Goal: Find specific page/section: Find specific page/section

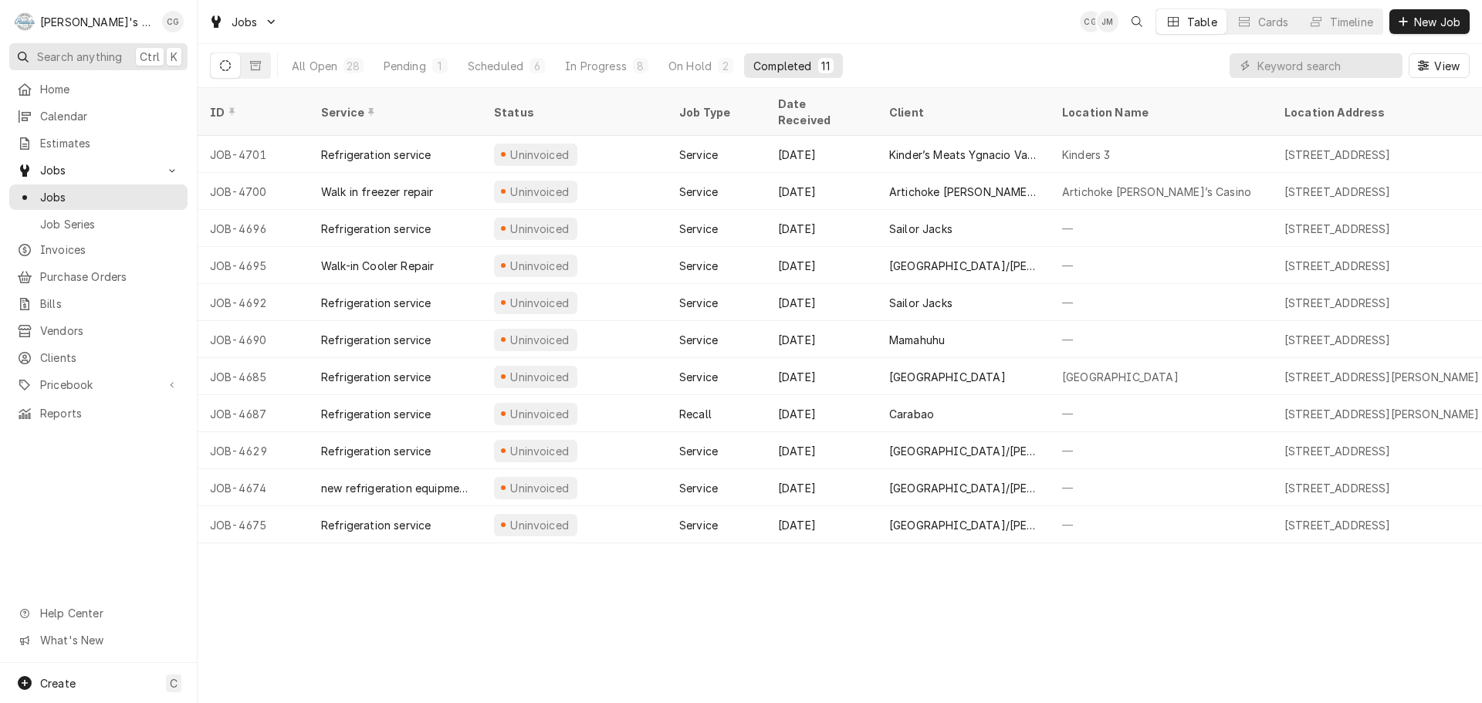
click at [109, 49] on span "Search anything" at bounding box center [79, 57] width 85 height 16
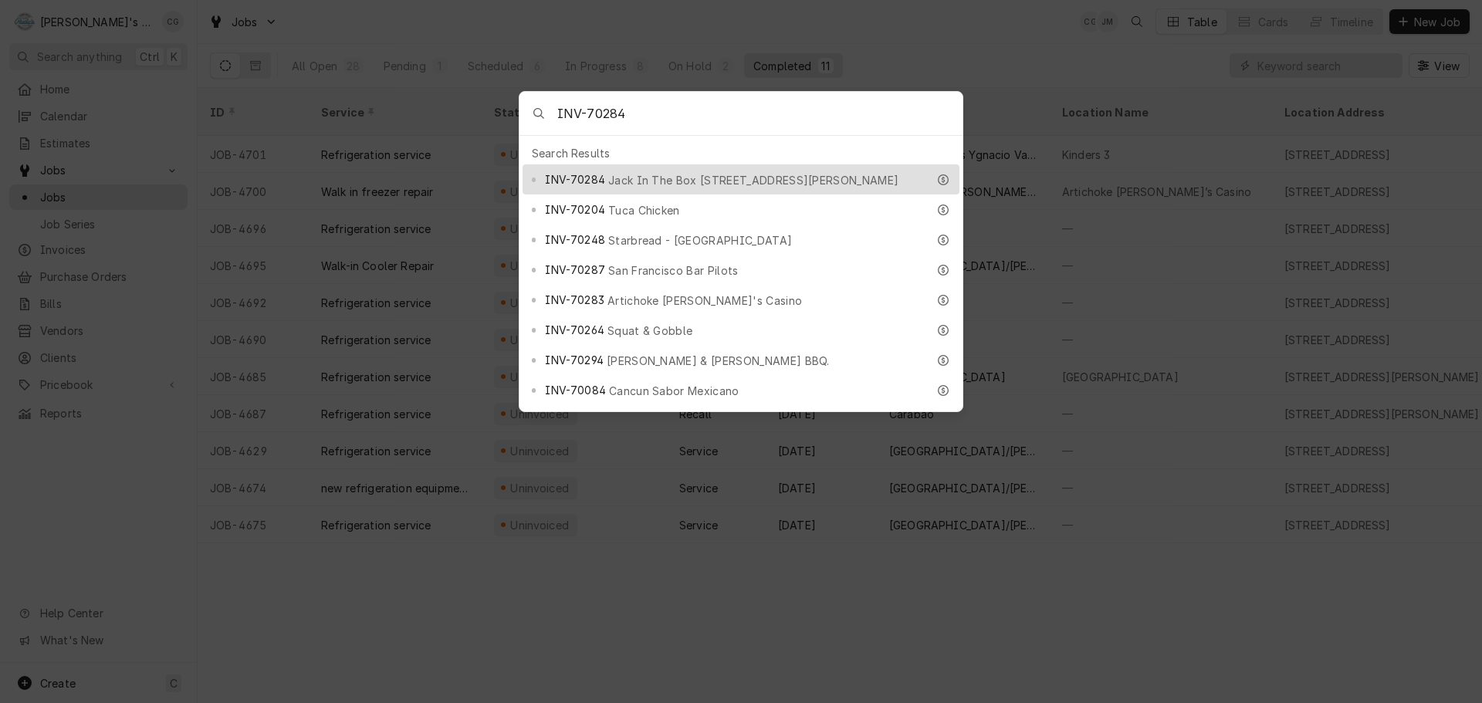
type input "INV-70284"
click at [660, 173] on span "Jack In The Box 1826 Webster St." at bounding box center [753, 180] width 290 height 16
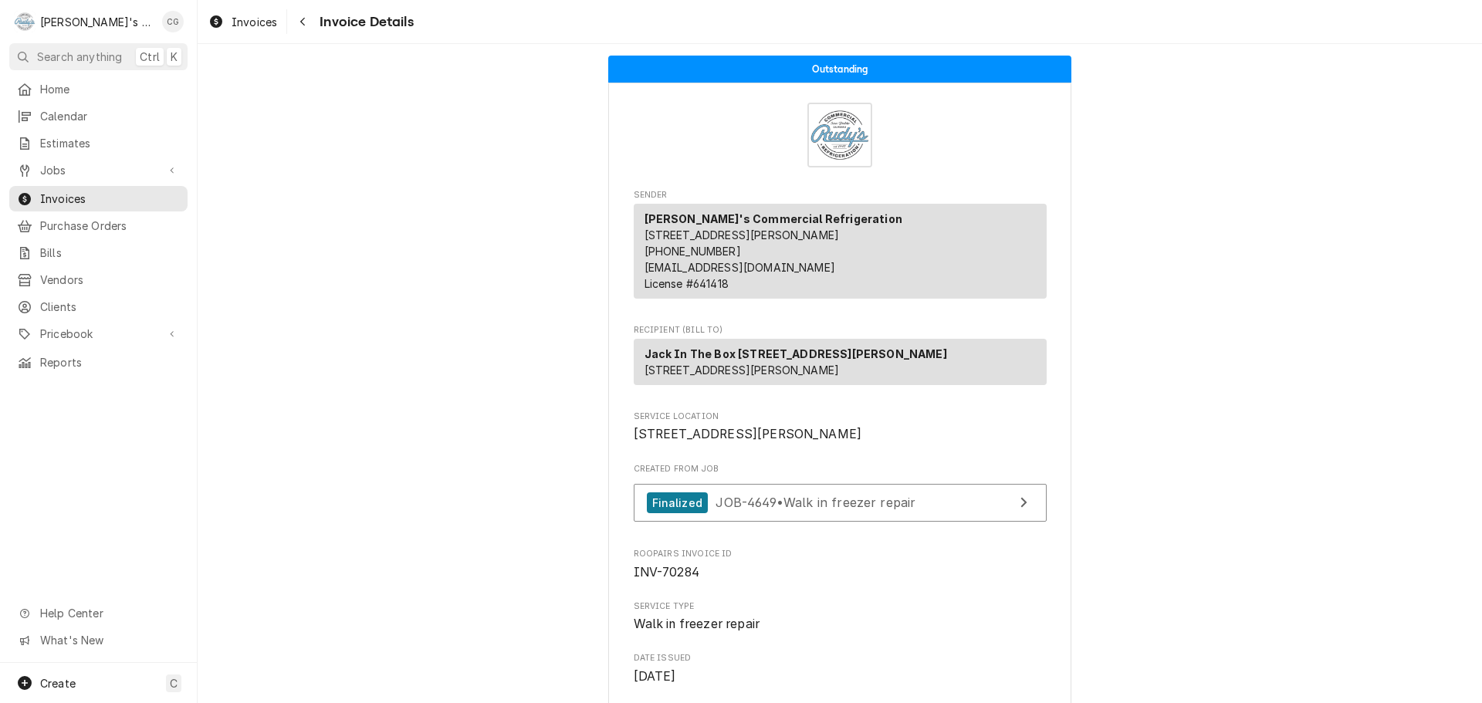
click at [115, 72] on nav "R Rudy's Commercial Refrigeration CG Search anything Ctrl K Home Calendar Estim…" at bounding box center [99, 351] width 198 height 703
click at [110, 84] on span "Home" at bounding box center [110, 89] width 140 height 16
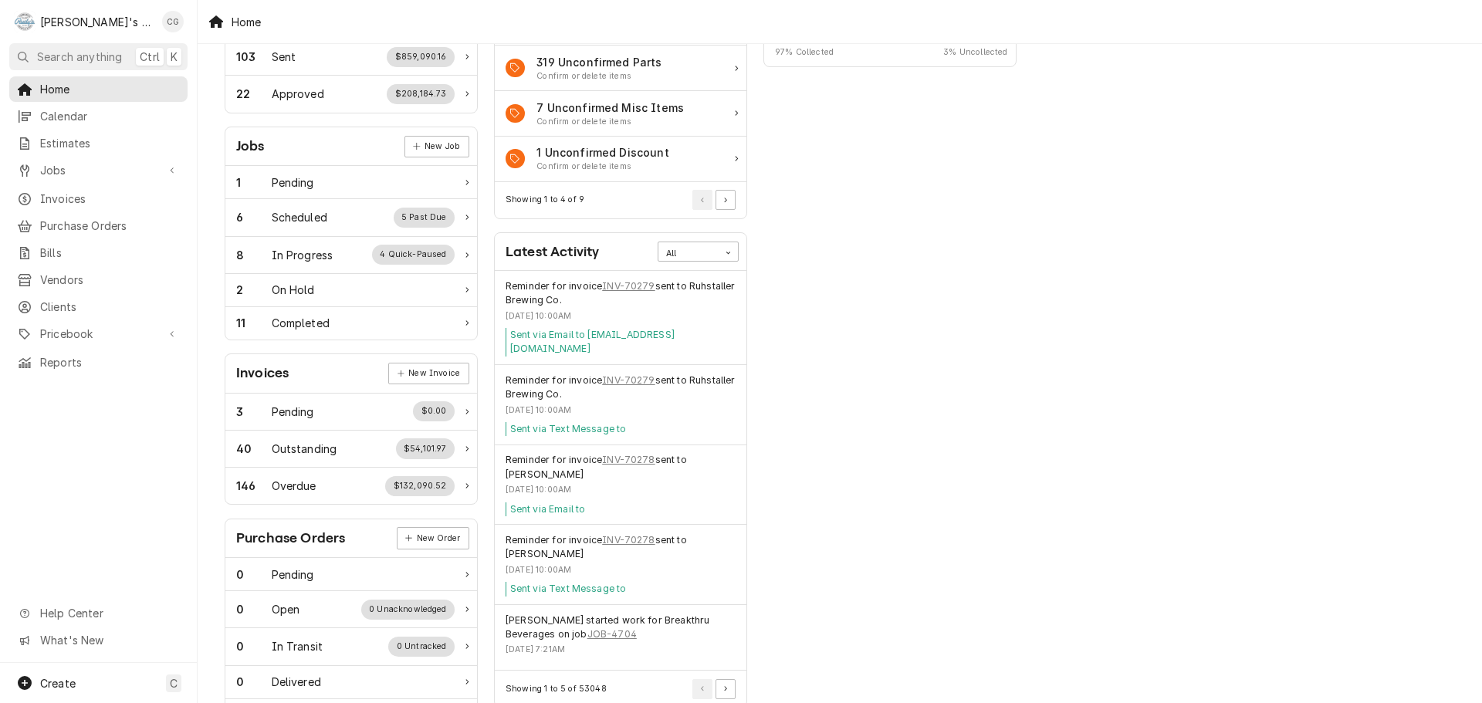
scroll to position [232, 0]
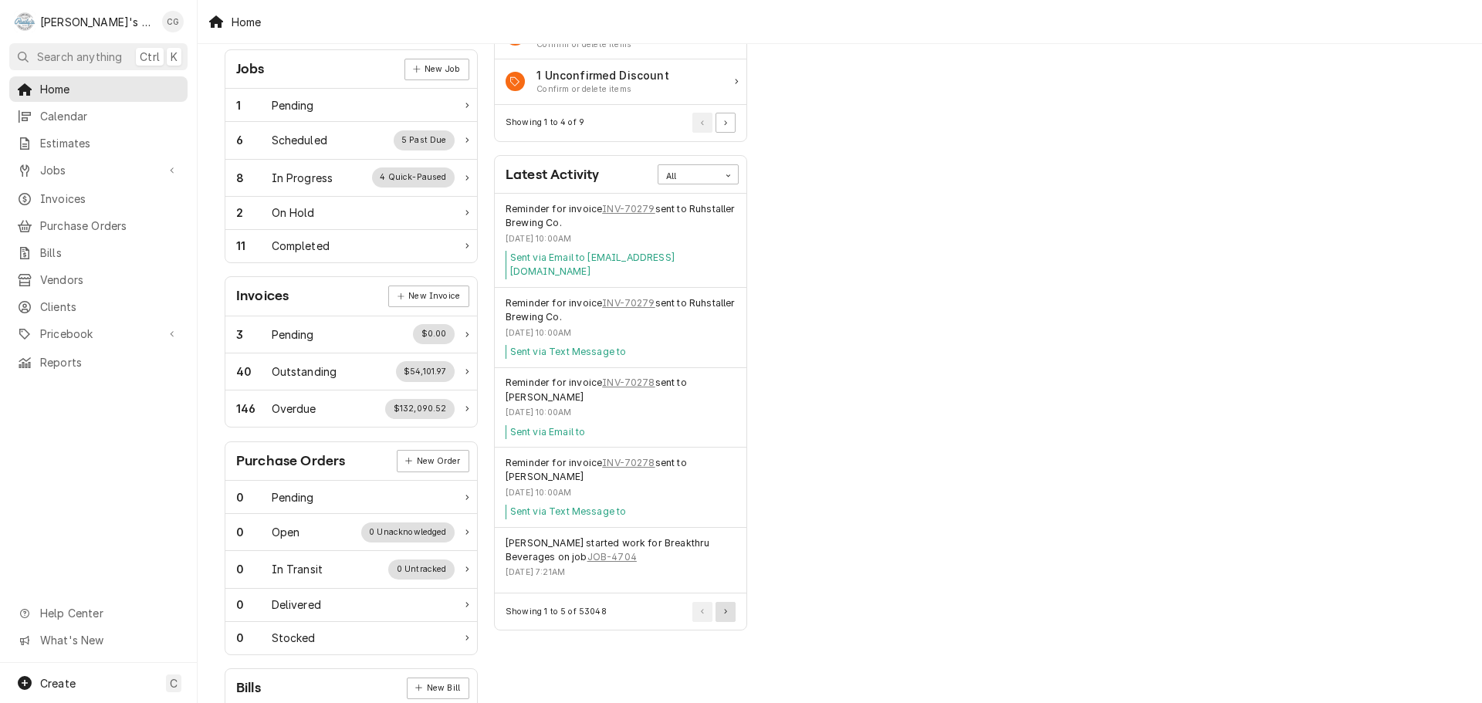
click at [729, 602] on button "Pagination Controls" at bounding box center [726, 612] width 20 height 20
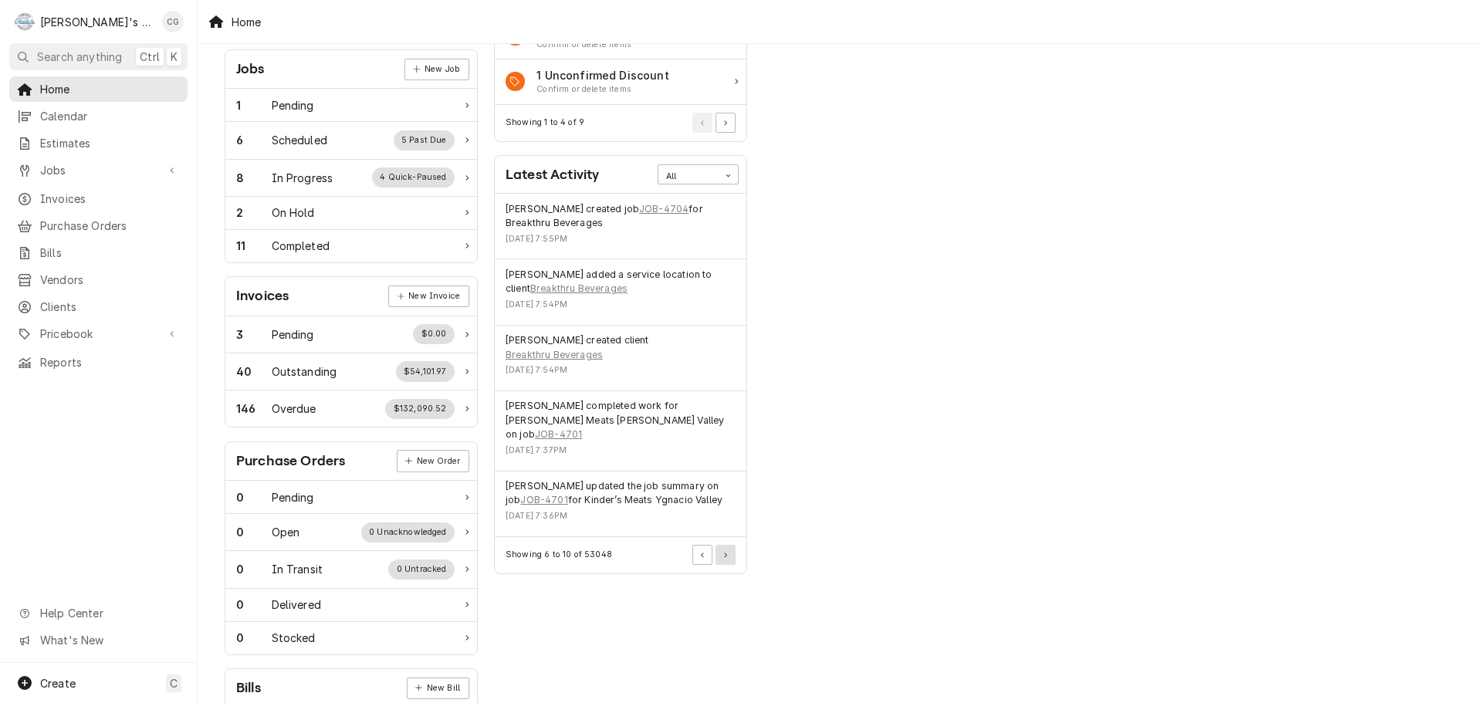
click at [730, 545] on button "Pagination Controls" at bounding box center [726, 555] width 20 height 20
click at [729, 545] on button "Pagination Controls" at bounding box center [726, 555] width 20 height 20
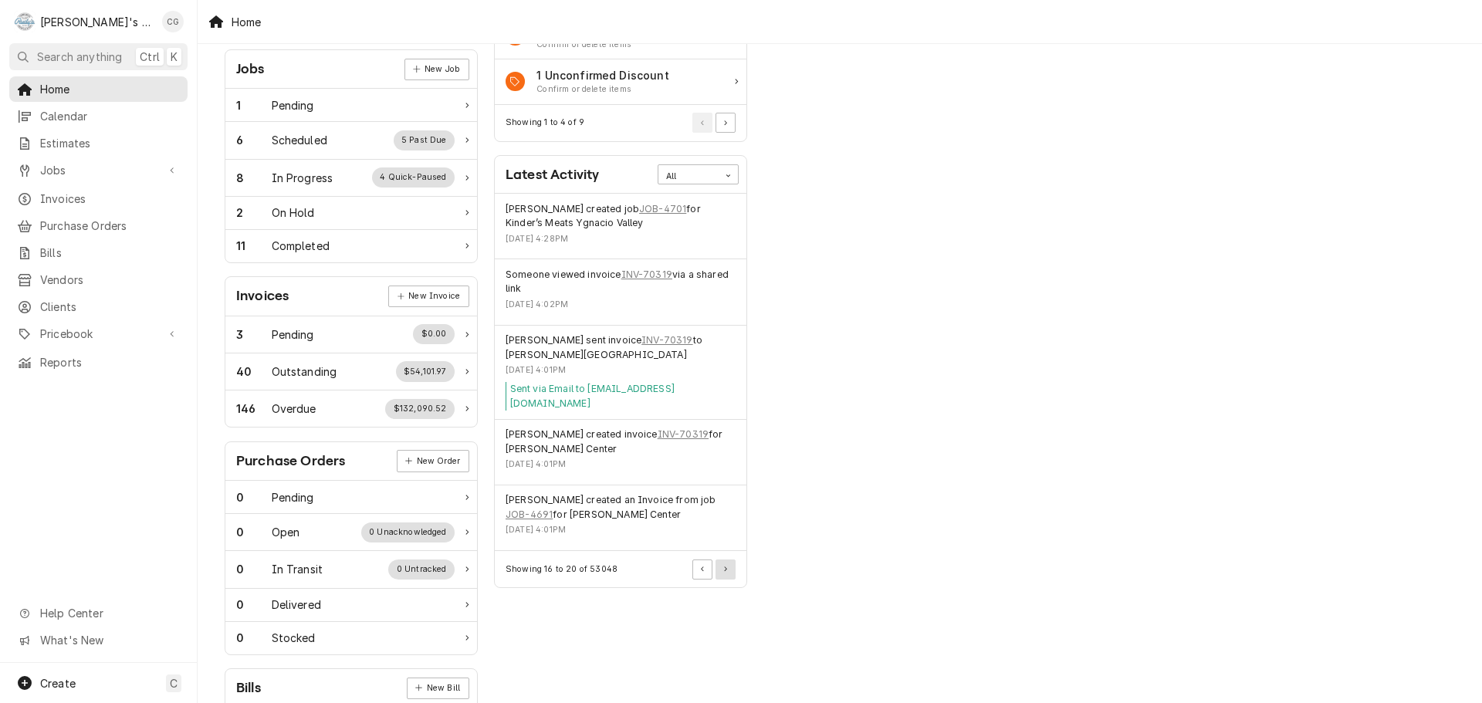
click at [725, 567] on icon "Pagination Controls" at bounding box center [725, 569] width 3 height 5
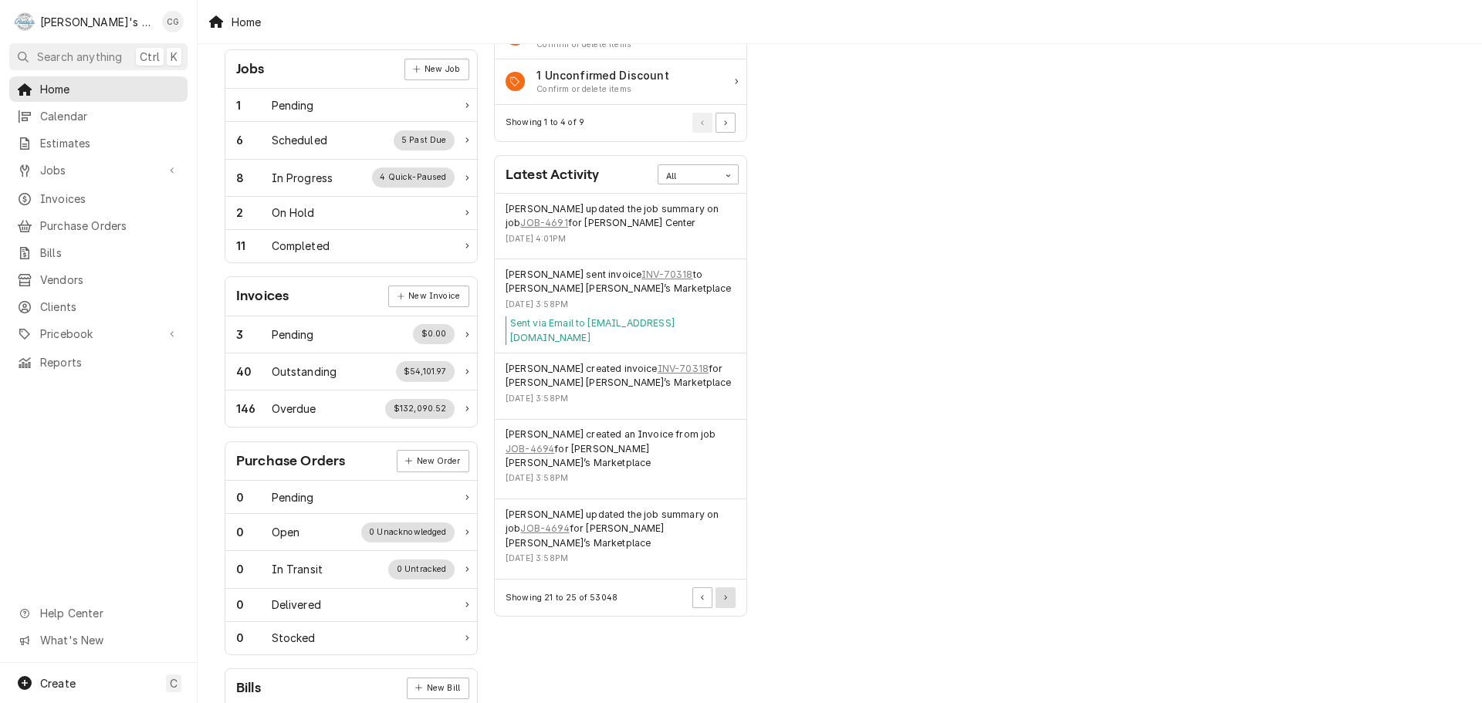
click at [730, 588] on button "Pagination Controls" at bounding box center [726, 598] width 20 height 20
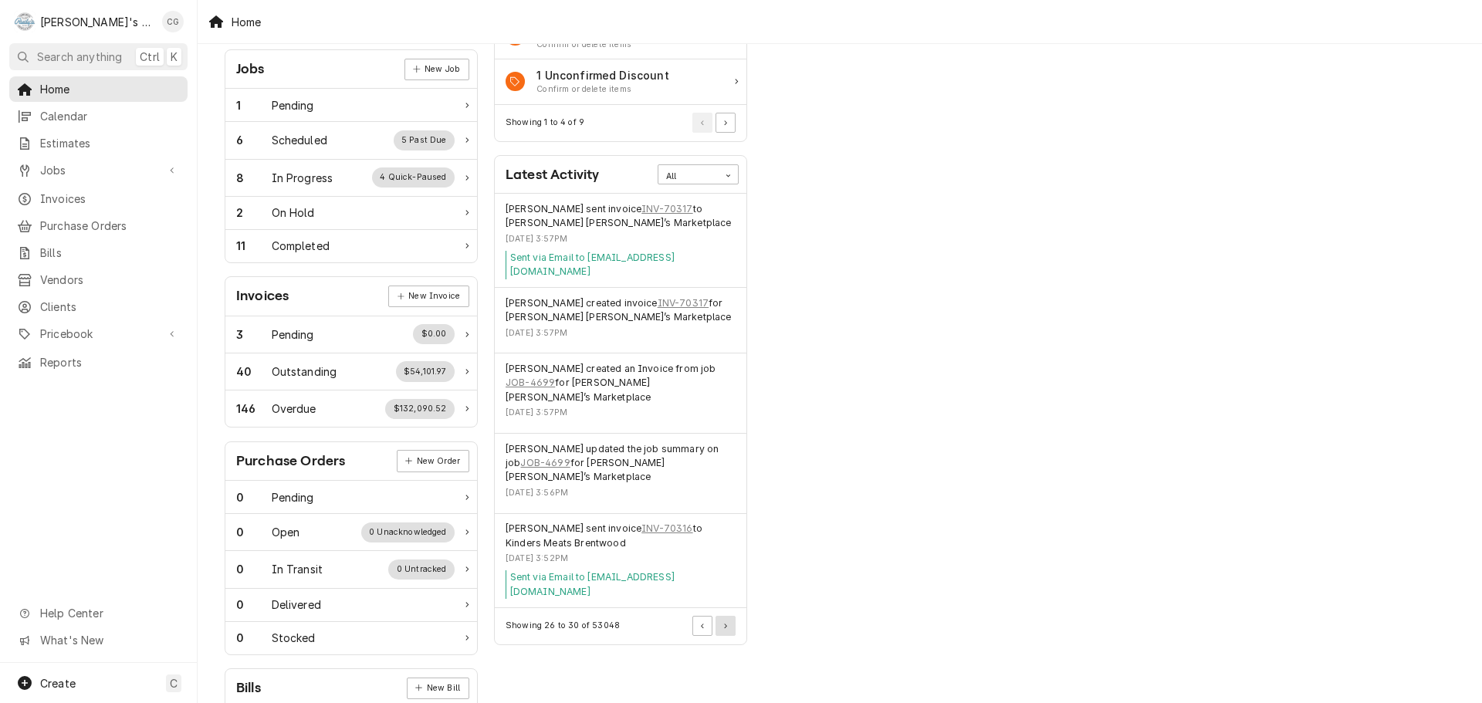
click at [725, 624] on icon "Pagination Controls" at bounding box center [725, 626] width 3 height 5
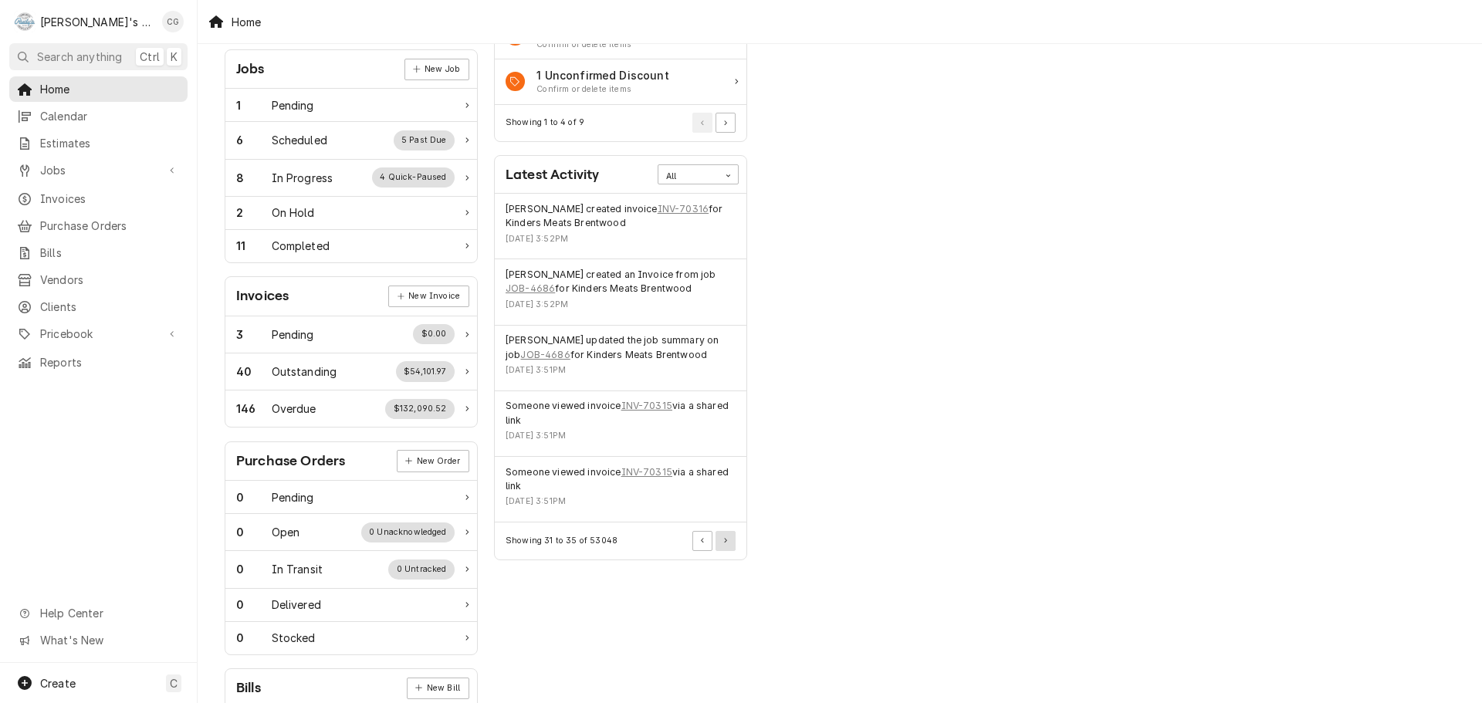
click at [730, 538] on button "Pagination Controls" at bounding box center [726, 541] width 20 height 20
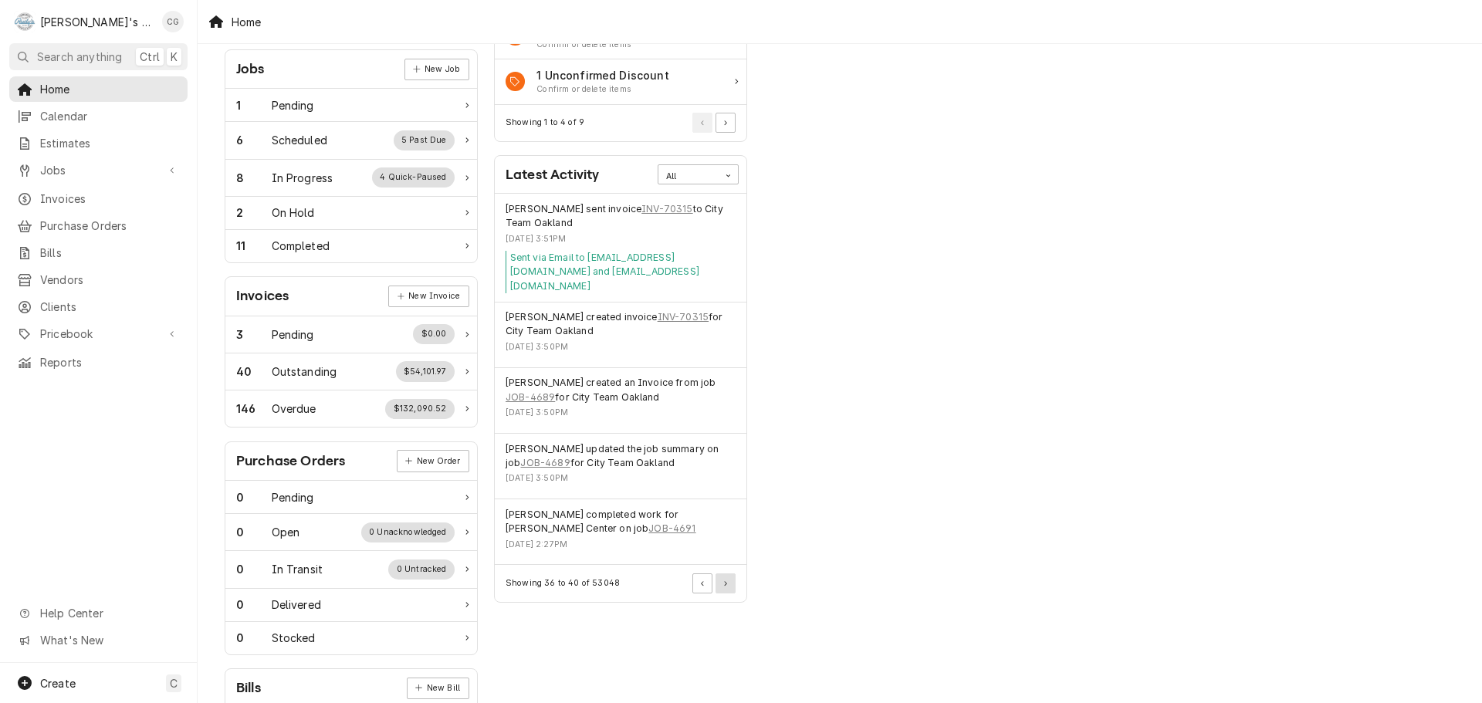
click at [730, 574] on button "Pagination Controls" at bounding box center [726, 584] width 20 height 20
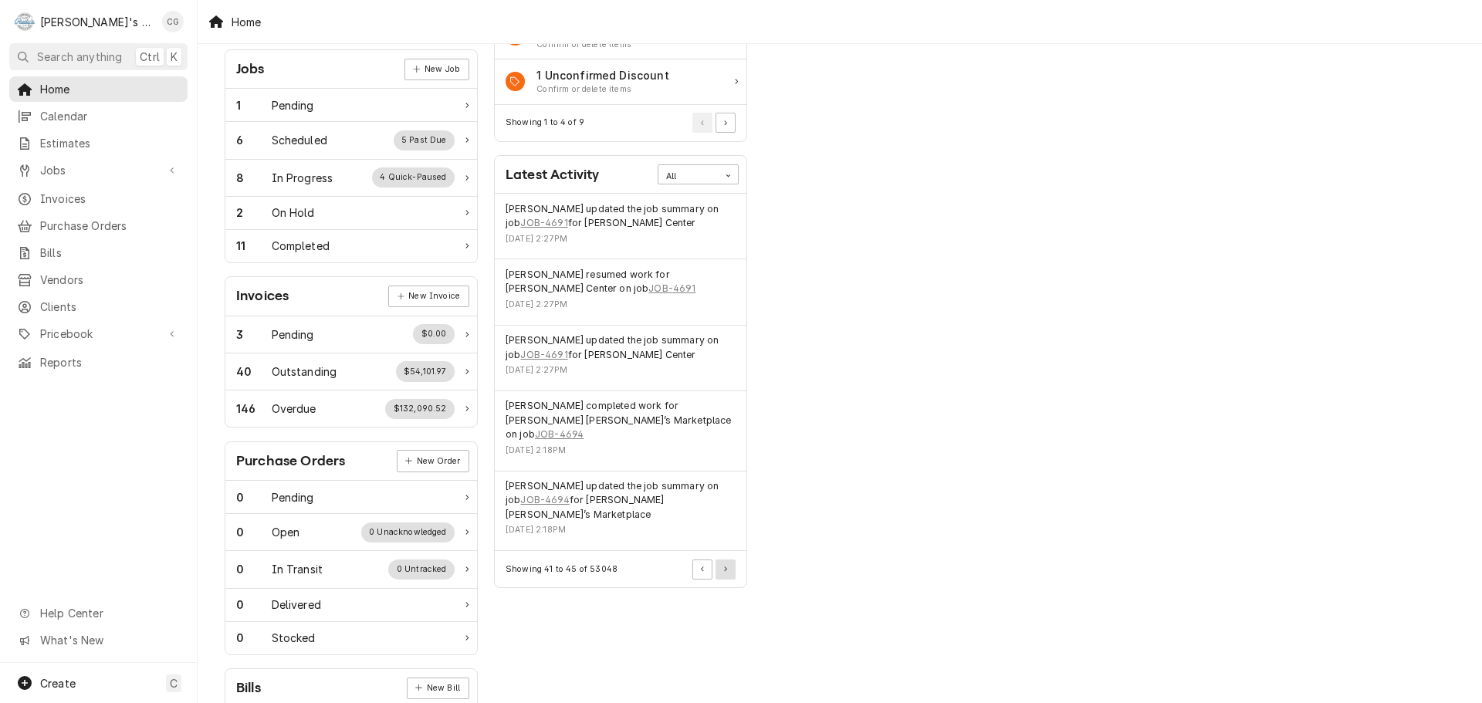
click at [727, 567] on icon "Pagination Controls" at bounding box center [725, 569] width 3 height 5
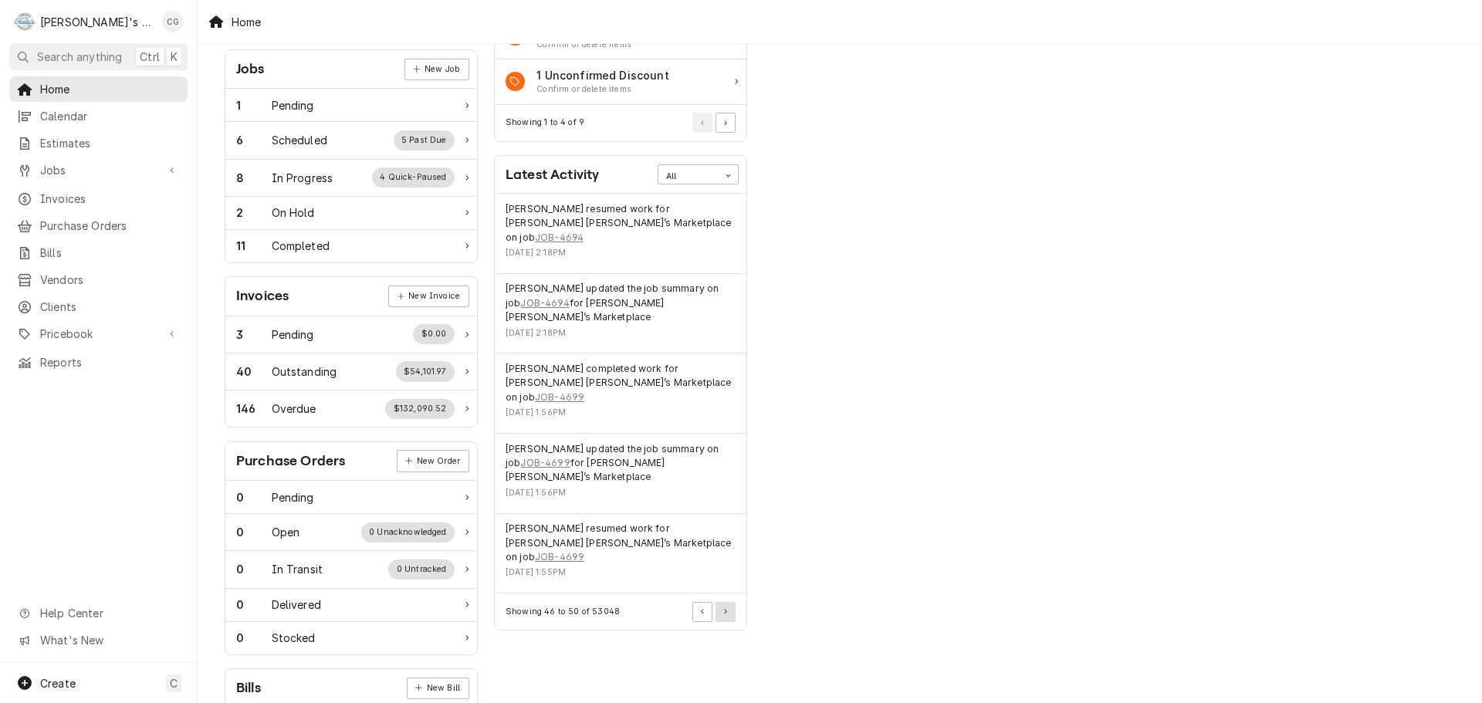
click at [727, 609] on icon "Pagination Controls" at bounding box center [725, 611] width 3 height 5
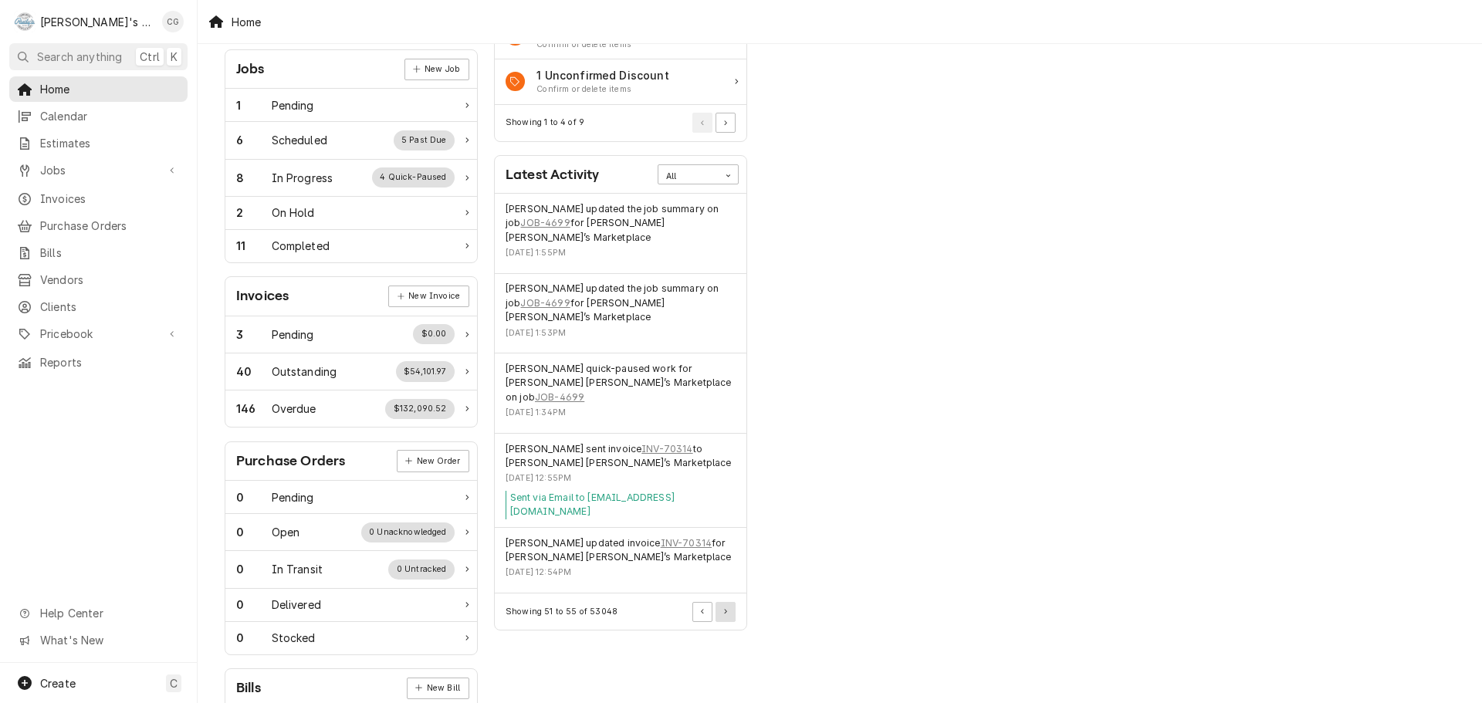
click at [727, 594] on div "Showing 51 to 55 of 53048" at bounding box center [621, 612] width 252 height 36
click at [717, 602] on button "Pagination Controls" at bounding box center [726, 612] width 20 height 20
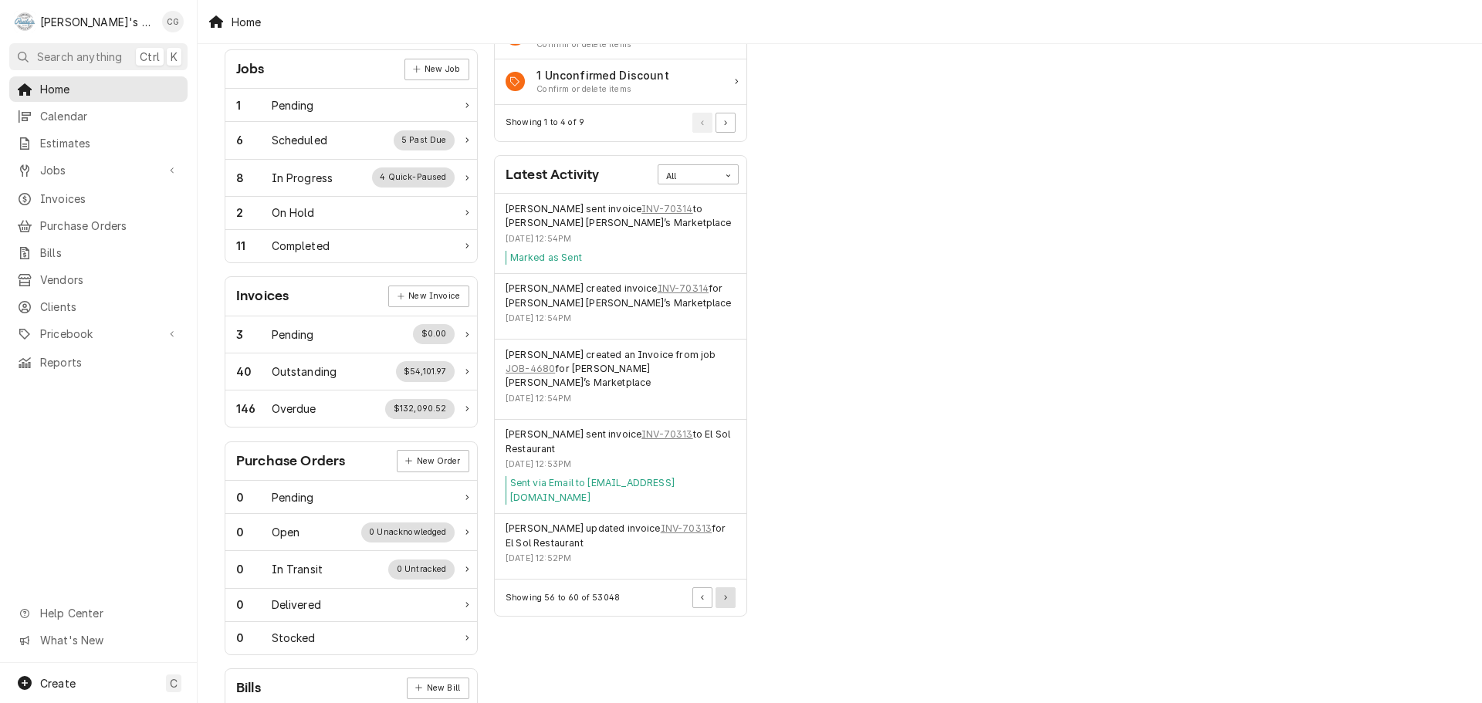
click at [720, 588] on button "Pagination Controls" at bounding box center [726, 598] width 20 height 20
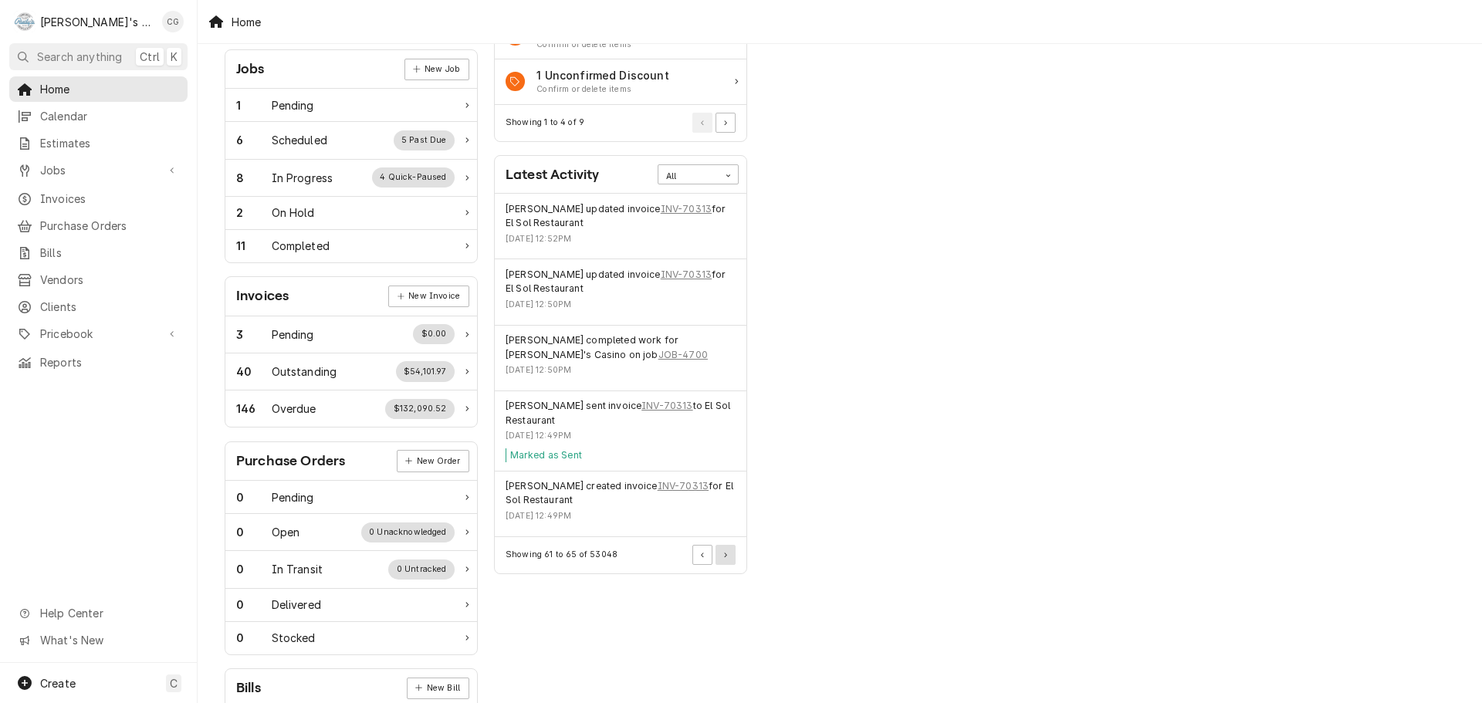
click at [729, 554] on button "Pagination Controls" at bounding box center [726, 555] width 20 height 20
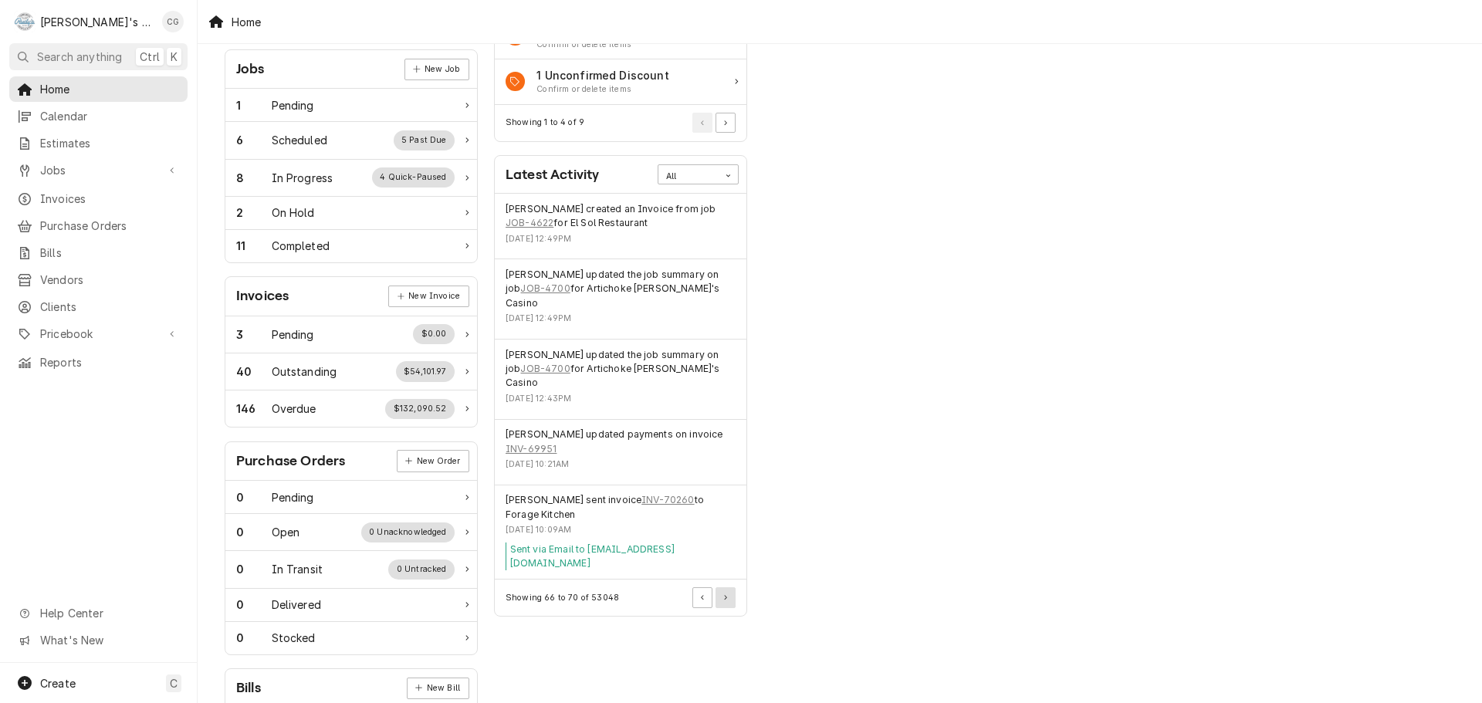
click at [727, 588] on button "Pagination Controls" at bounding box center [726, 598] width 20 height 20
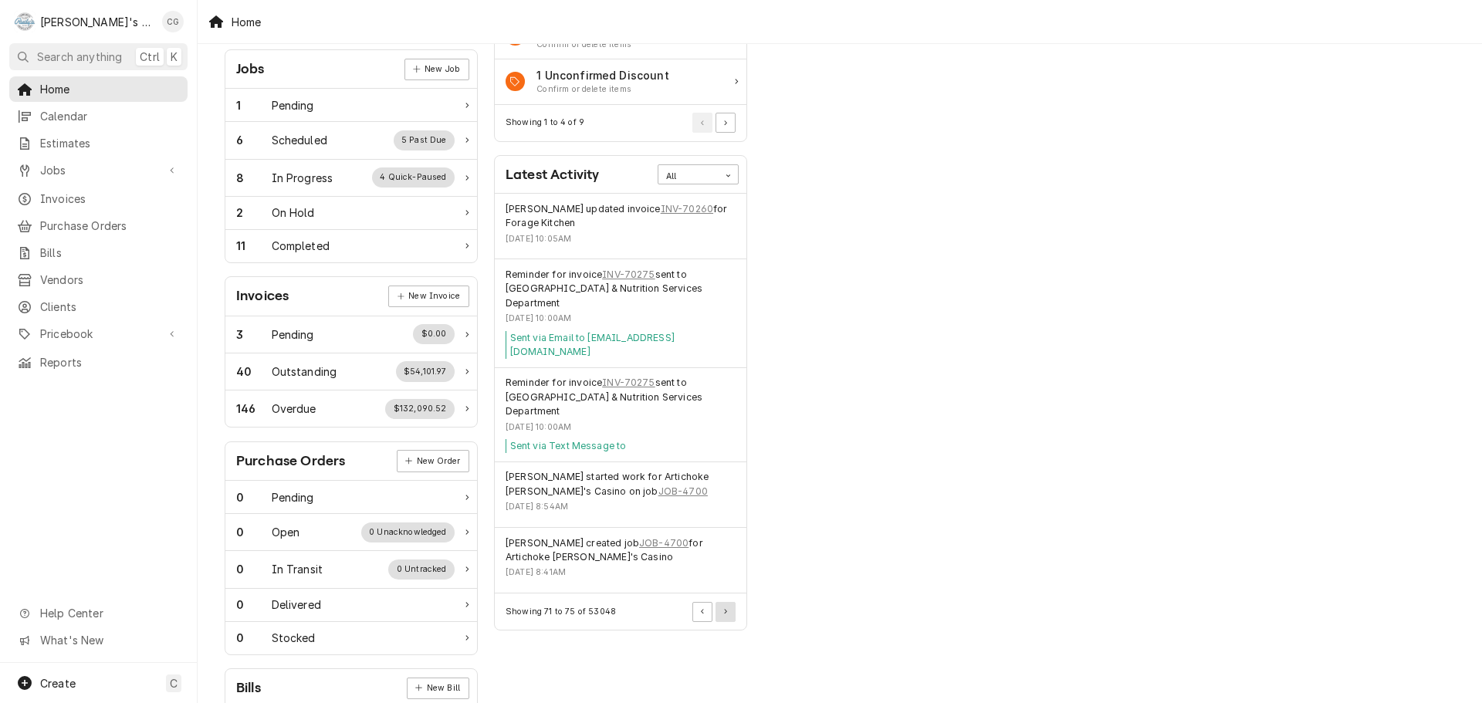
click at [729, 602] on button "Pagination Controls" at bounding box center [726, 612] width 20 height 20
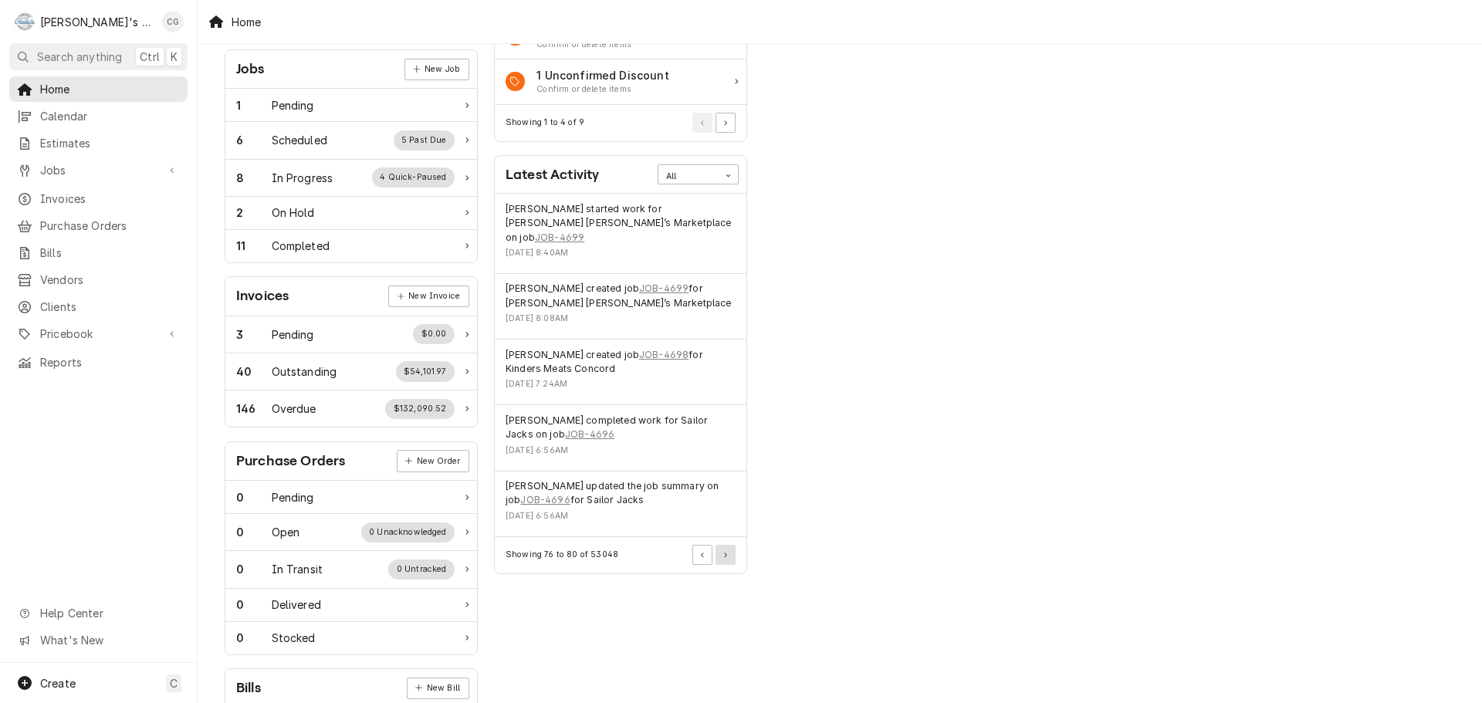
click at [724, 553] on icon "Pagination Controls" at bounding box center [725, 555] width 3 height 5
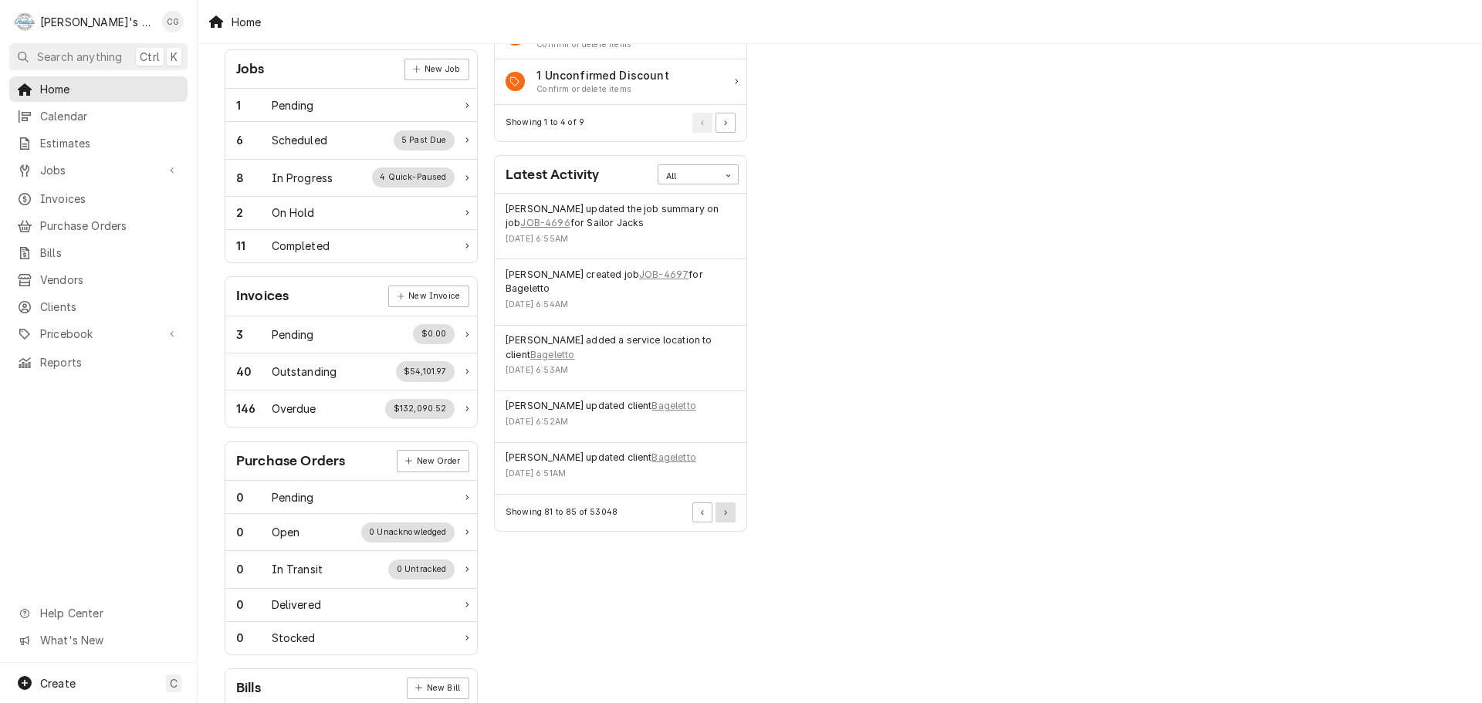
click at [725, 510] on icon "Pagination Controls" at bounding box center [725, 512] width 3 height 5
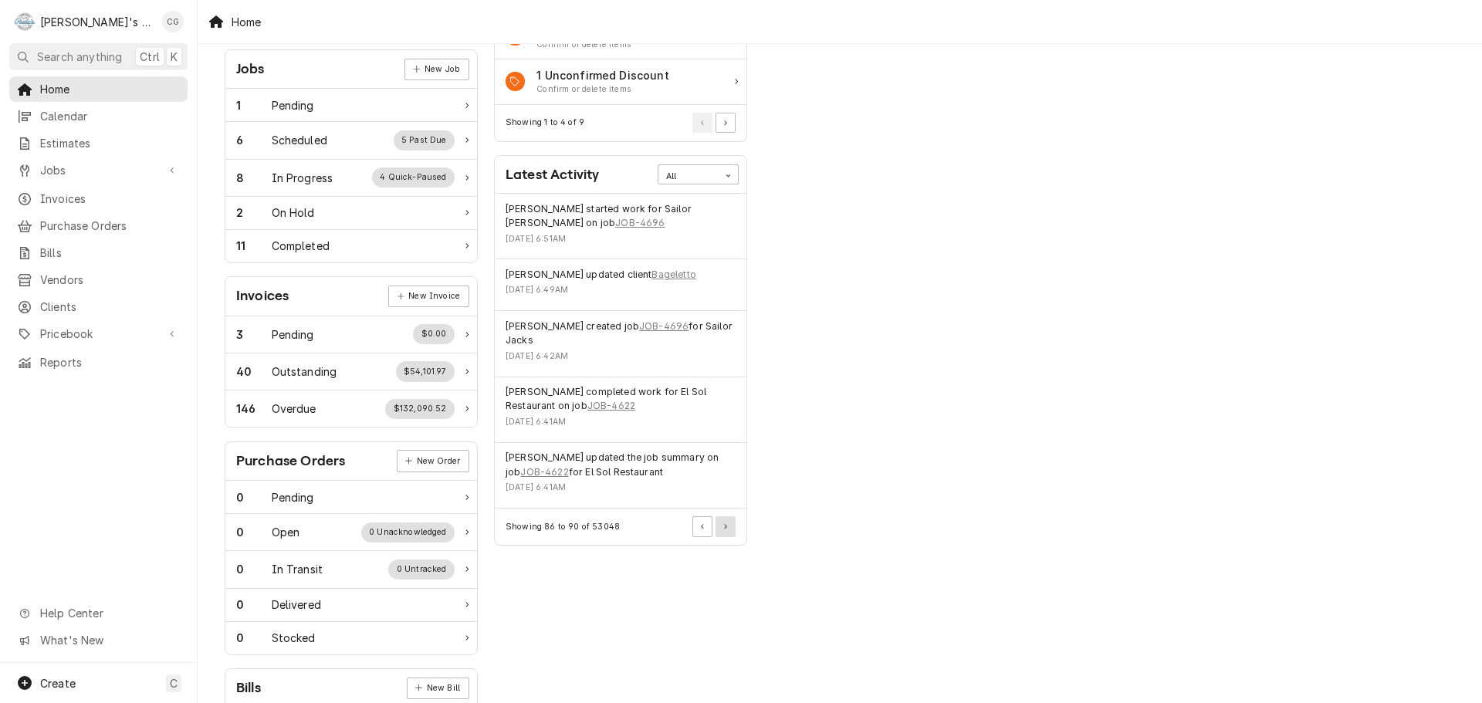
click at [726, 531] on button "Pagination Controls" at bounding box center [726, 527] width 20 height 20
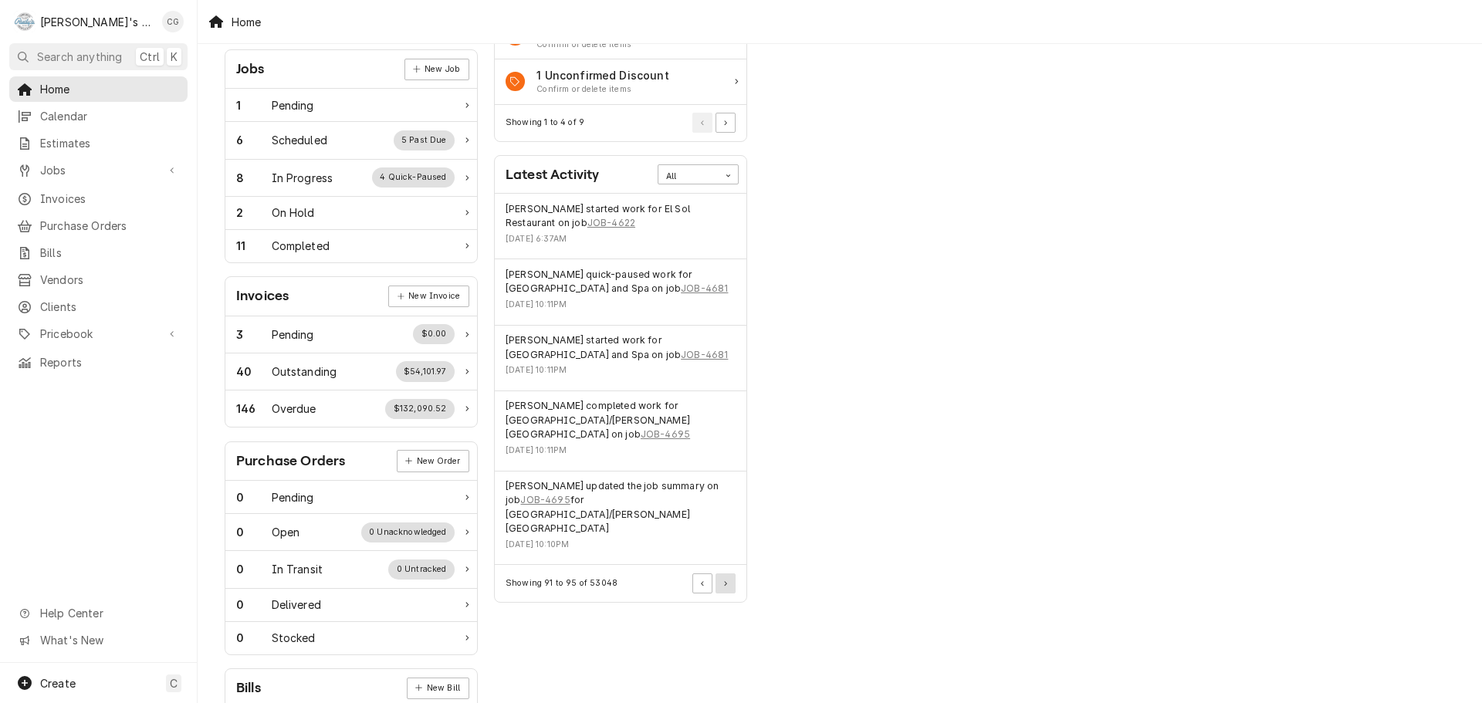
click at [730, 574] on button "Pagination Controls" at bounding box center [726, 584] width 20 height 20
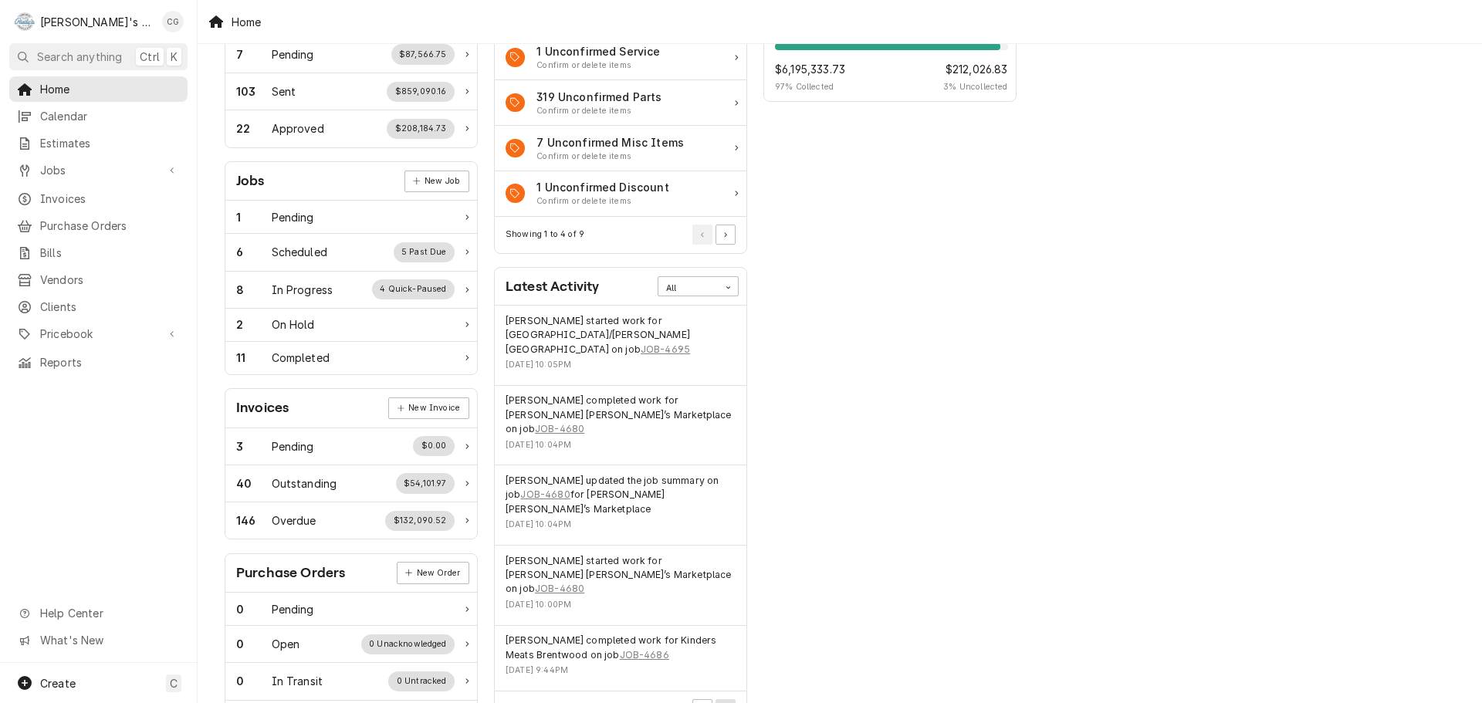
scroll to position [0, 0]
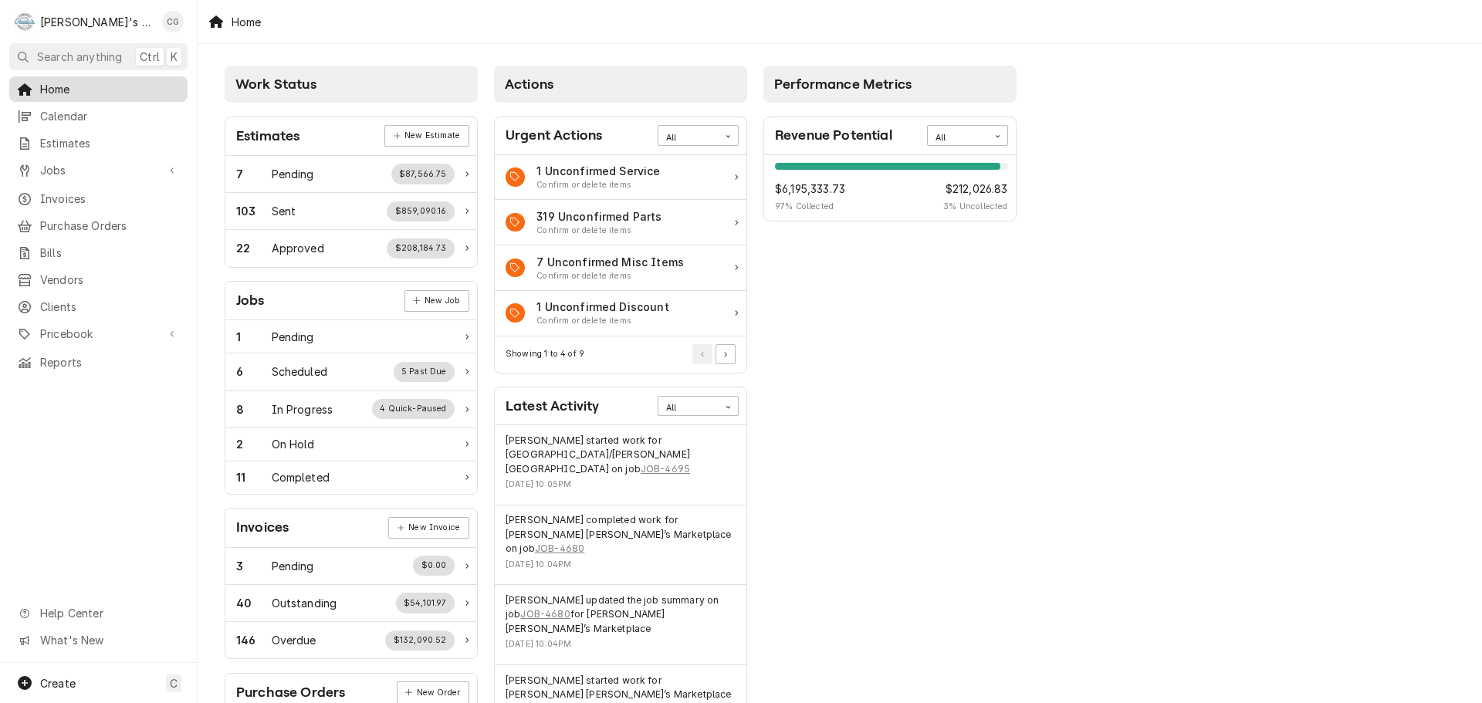
click at [66, 86] on span "Home" at bounding box center [110, 89] width 140 height 16
